Goal: Ask a question: Seek information or help from site administrators or community

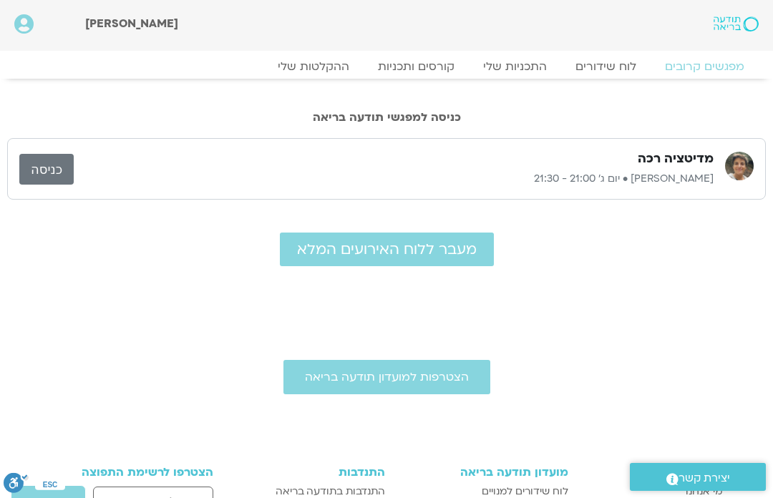
click at [53, 169] on link "כניסה" at bounding box center [46, 169] width 54 height 31
click at [427, 117] on h2 "כניסה למפגשי תודעה בריאה" at bounding box center [386, 117] width 759 height 13
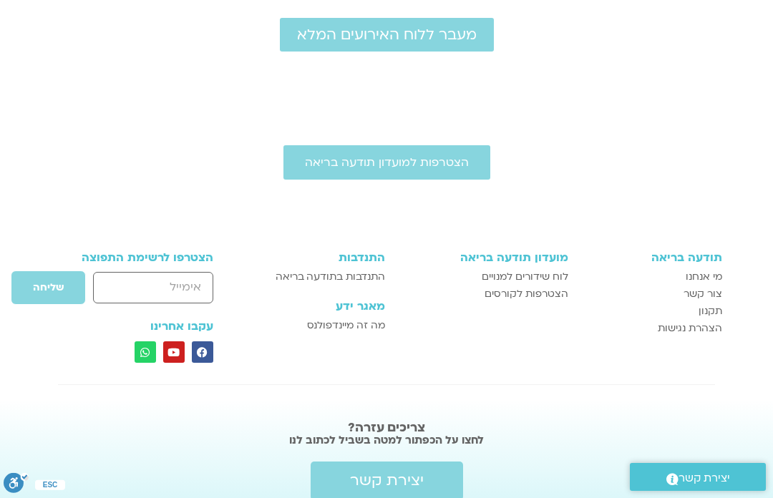
scroll to position [224, 0]
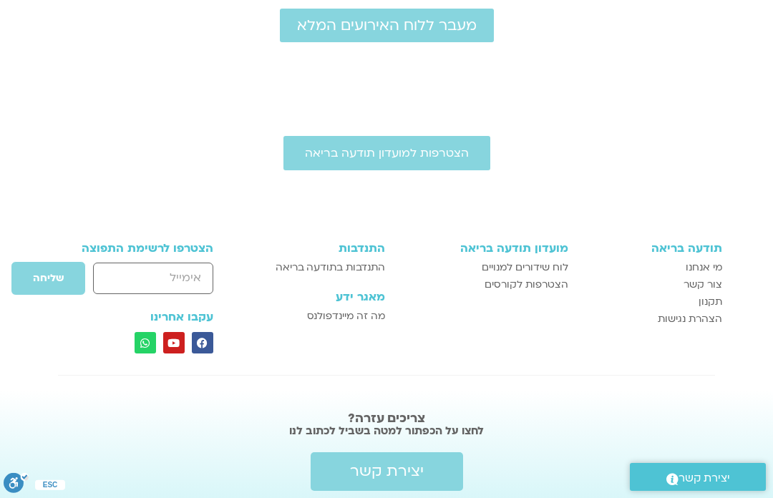
click at [399, 463] on span "יצירת קשר" at bounding box center [387, 471] width 74 height 17
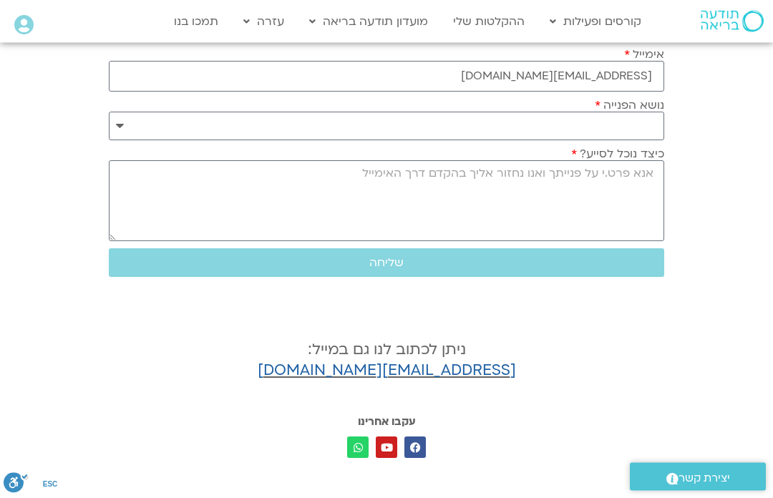
scroll to position [215, 0]
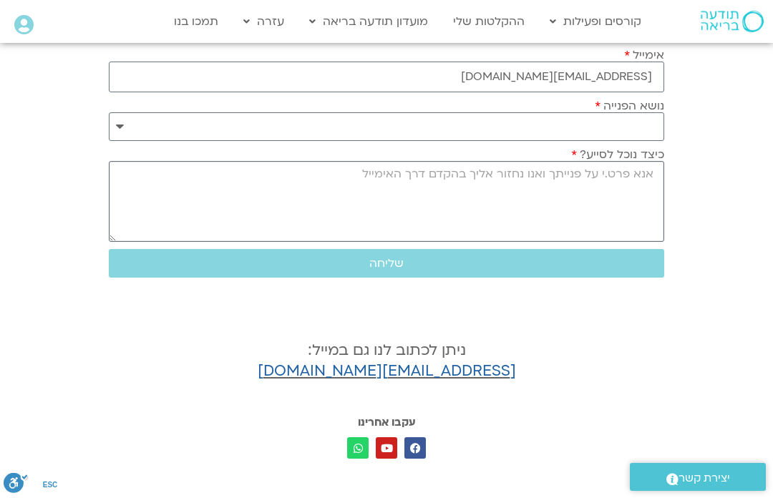
click at [626, 199] on textarea "כיצד נוכל לסייע?" at bounding box center [386, 201] width 555 height 81
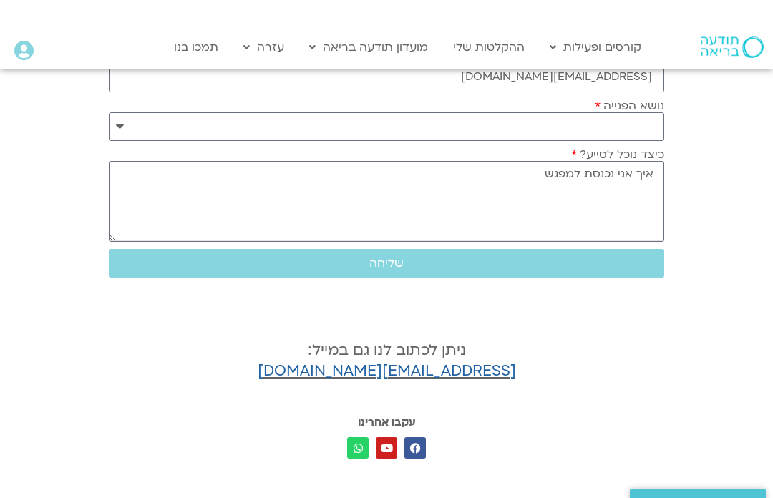
scroll to position [271, 0]
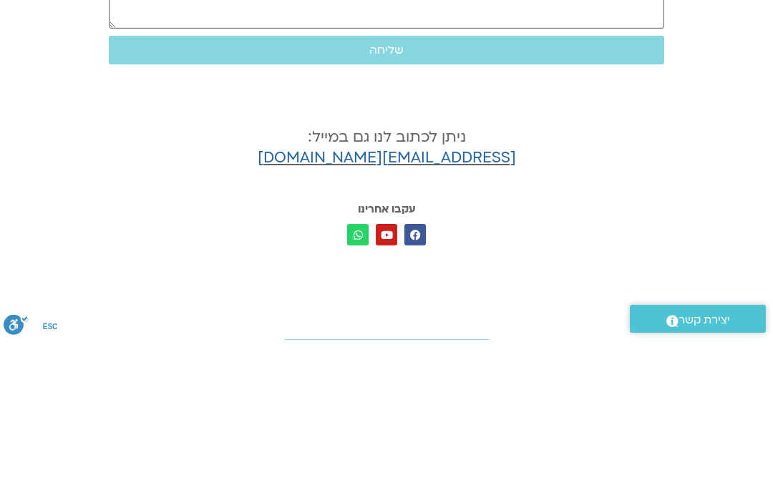
type textarea "איך אני נכנסת למפגש"
click at [412, 202] on span "שליחה" at bounding box center [386, 208] width 521 height 13
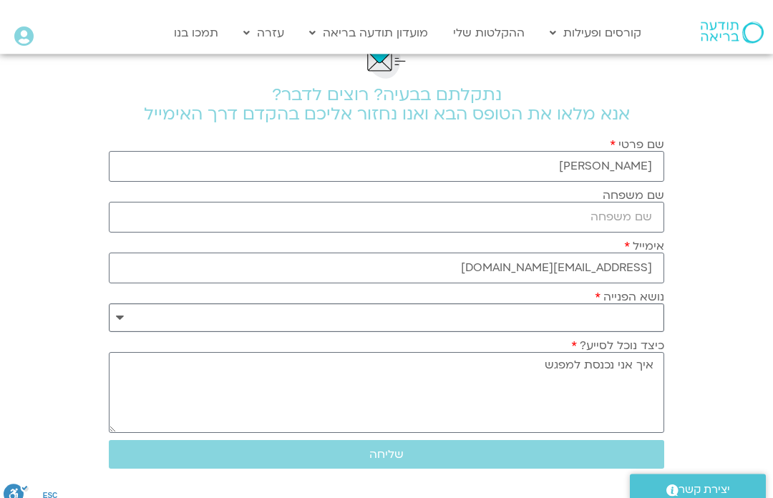
scroll to position [0, 0]
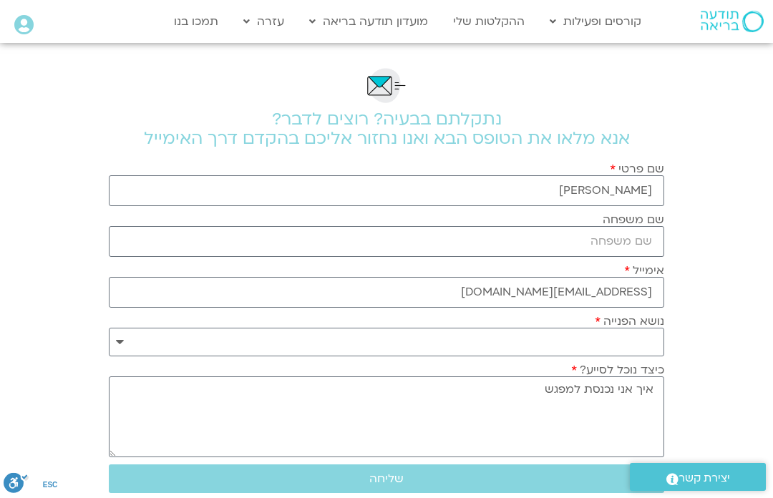
click at [716, 486] on span "יצירת קשר" at bounding box center [704, 478] width 52 height 19
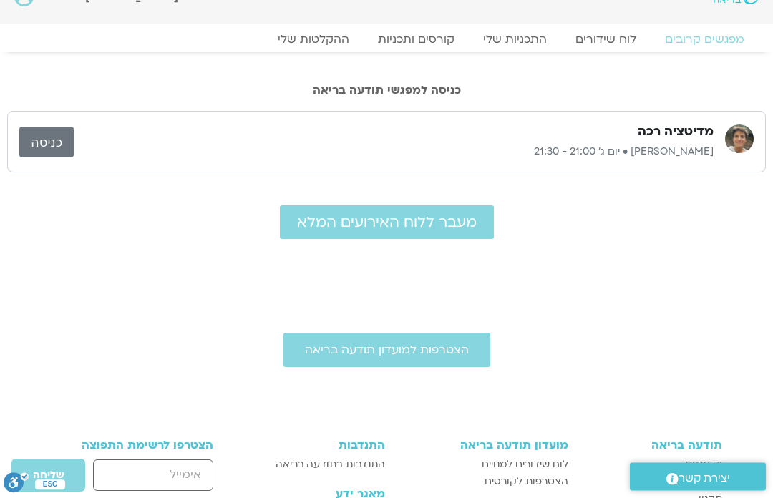
scroll to position [27, 0]
click at [391, 220] on span "מעבר ללוח האירועים המלא" at bounding box center [387, 222] width 180 height 16
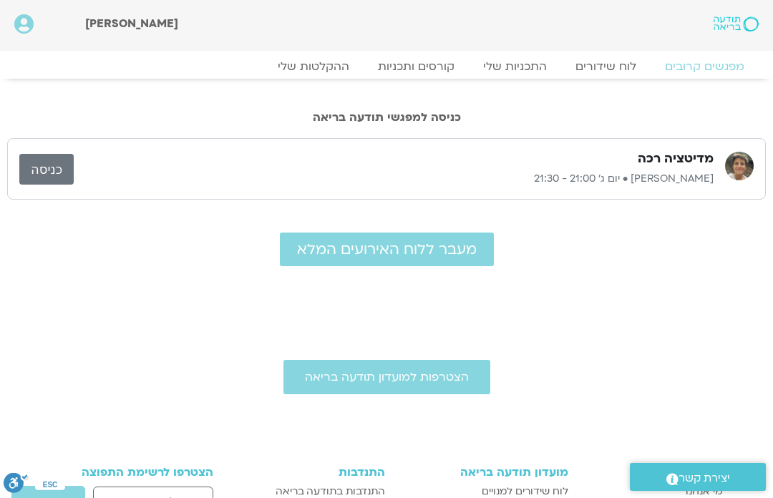
click at [299, 67] on link "ההקלטות שלי" at bounding box center [313, 66] width 100 height 14
